Goal: Information Seeking & Learning: Learn about a topic

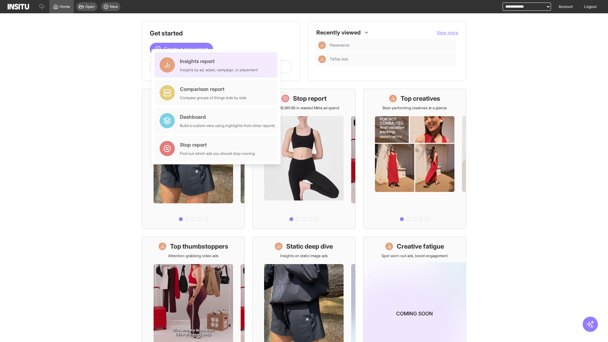
click at [217, 65] on div "Insights report Insights by ad, adset, campaign, or placement" at bounding box center [219, 64] width 78 height 15
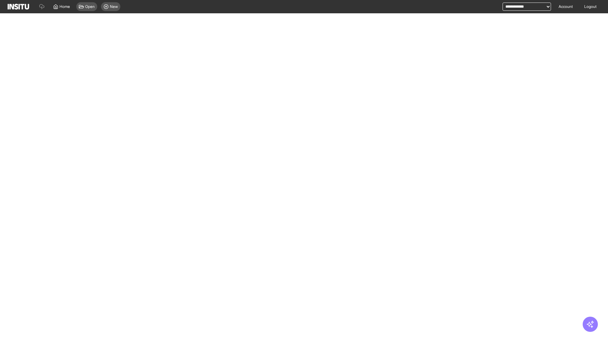
select select "**"
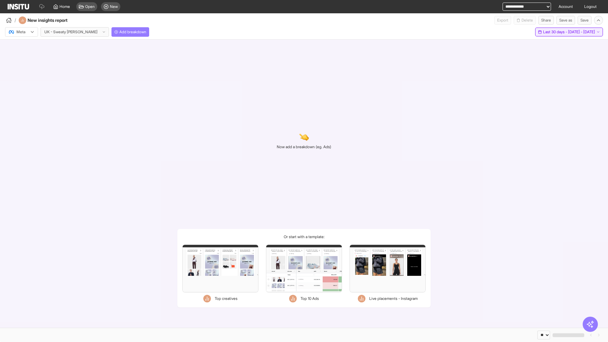
click at [554, 32] on span "Last 30 days - [DATE] - [DATE]" at bounding box center [569, 31] width 52 height 5
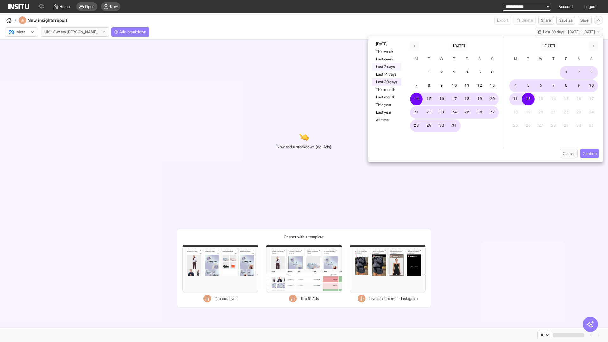
click at [386, 67] on button "Last 7 days" at bounding box center [386, 67] width 29 height 8
